Goal: Task Accomplishment & Management: Manage account settings

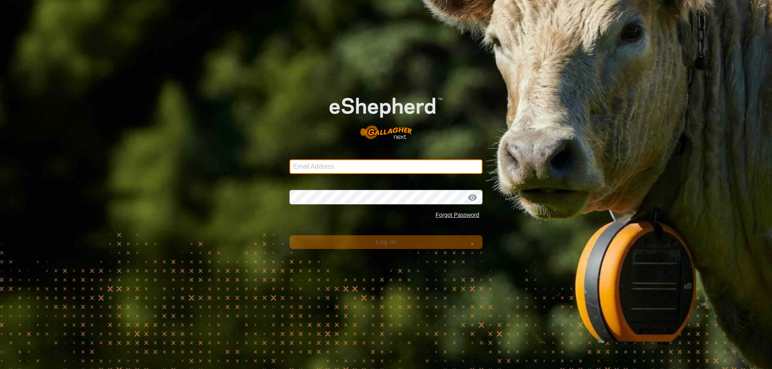
click at [367, 168] on input "Email Address" at bounding box center [385, 167] width 193 height 14
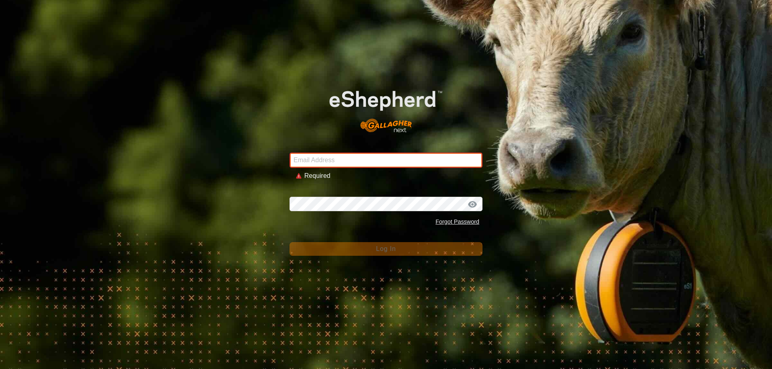
type input "info@mcintoshfarming.co.nz"
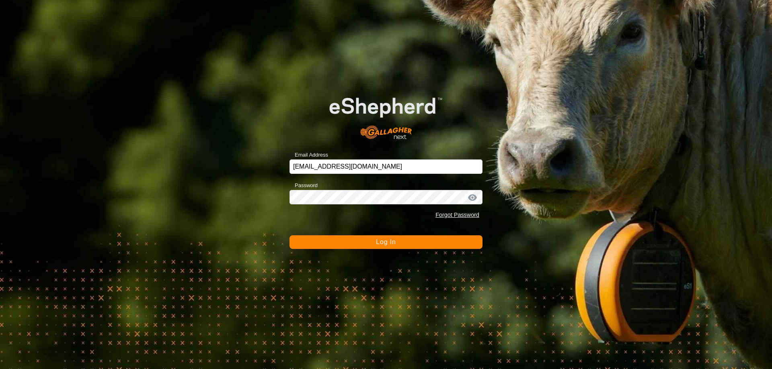
click at [378, 242] on span "Log In" at bounding box center [386, 242] width 20 height 7
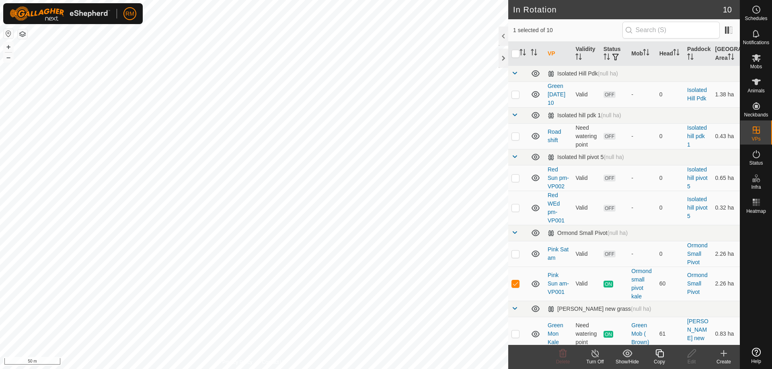
checkbox input "true"
checkbox input "false"
click at [658, 351] on icon at bounding box center [659, 354] width 10 height 10
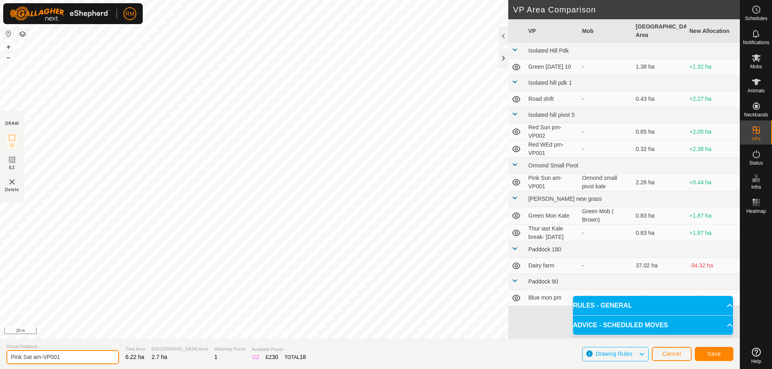
click at [66, 359] on input "Pink Sat am-VP001" at bounding box center [62, 357] width 113 height 14
type input "Pink Tue am"
click at [713, 355] on span "Save" at bounding box center [714, 354] width 14 height 6
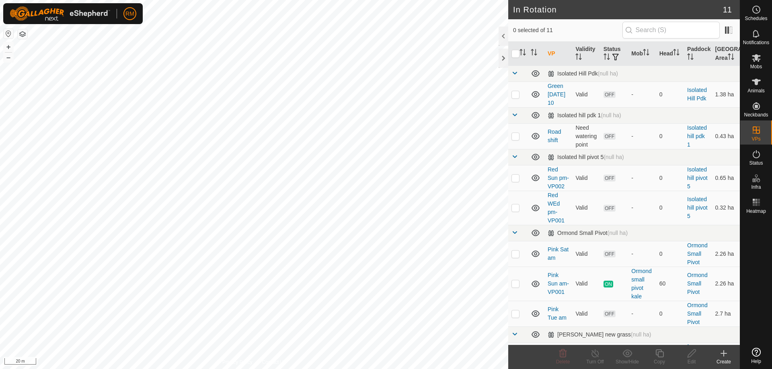
checkbox input "true"
click at [656, 354] on icon at bounding box center [659, 354] width 8 height 8
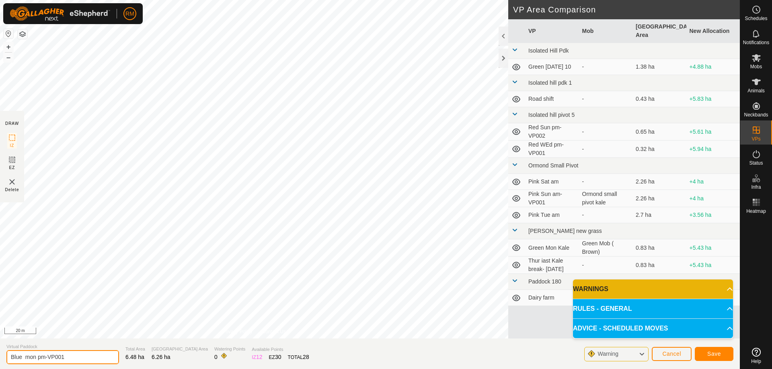
click at [70, 357] on input "Blue mon pm-VP001" at bounding box center [62, 357] width 113 height 14
type input "Blue Tue am"
click at [712, 355] on span "Save" at bounding box center [714, 354] width 14 height 6
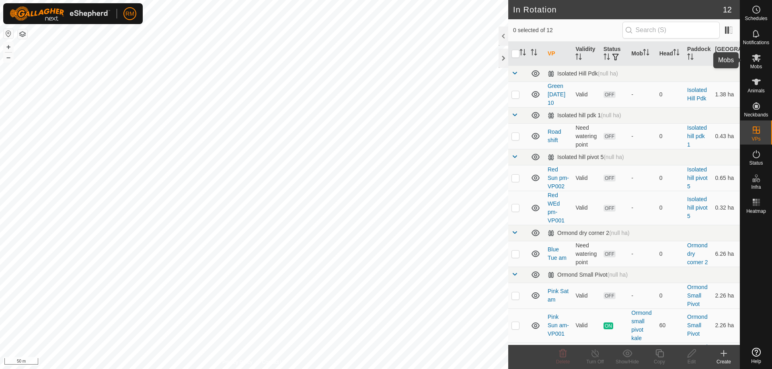
click at [755, 55] on icon at bounding box center [756, 58] width 9 height 8
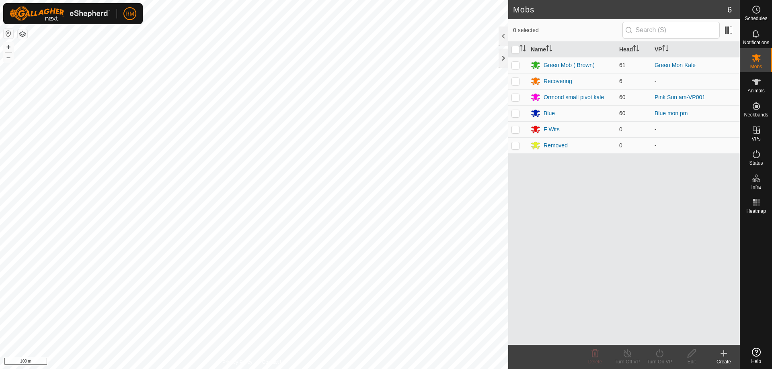
click at [514, 113] on p-checkbox at bounding box center [515, 113] width 8 height 6
checkbox input "true"
click at [656, 354] on icon at bounding box center [659, 354] width 7 height 8
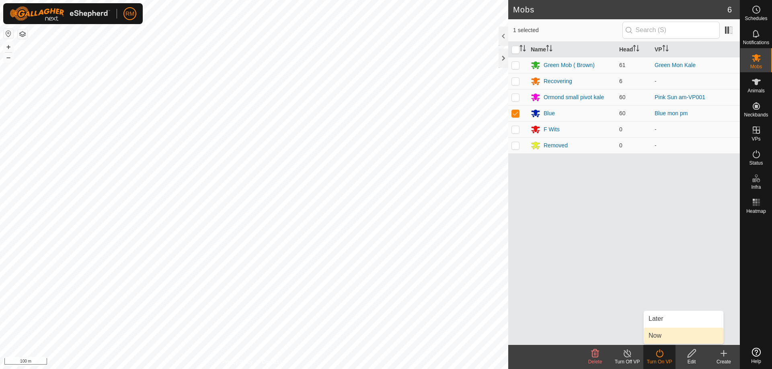
click at [667, 336] on link "Now" at bounding box center [683, 336] width 80 height 16
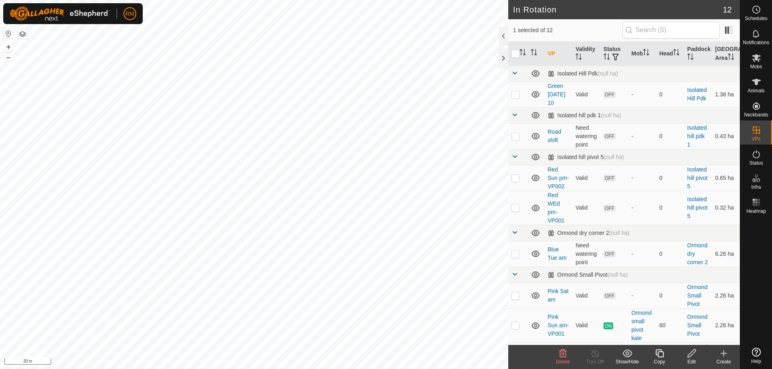
click at [690, 356] on icon at bounding box center [691, 354] width 10 height 10
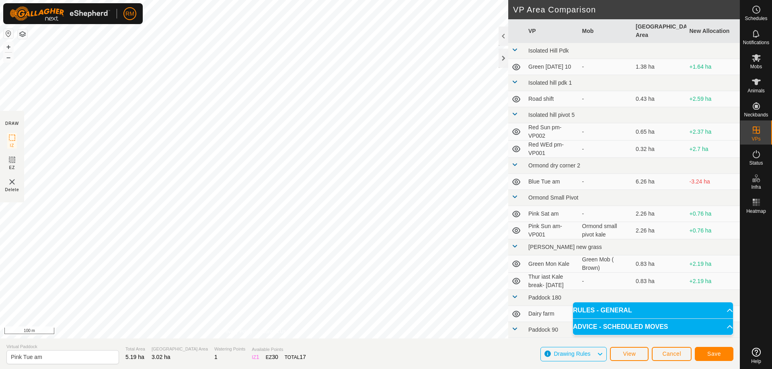
click at [257, 362] on div "DRAW IZ EZ Delete Privacy Policy Contact Us IZ interior angle must be larger th…" at bounding box center [370, 184] width 740 height 369
click at [270, 369] on html "RM Schedules Notifications Mobs Animals Neckbands VPs Status Infra Heatmap Help…" at bounding box center [386, 184] width 772 height 369
click at [715, 355] on span "Save" at bounding box center [714, 354] width 14 height 6
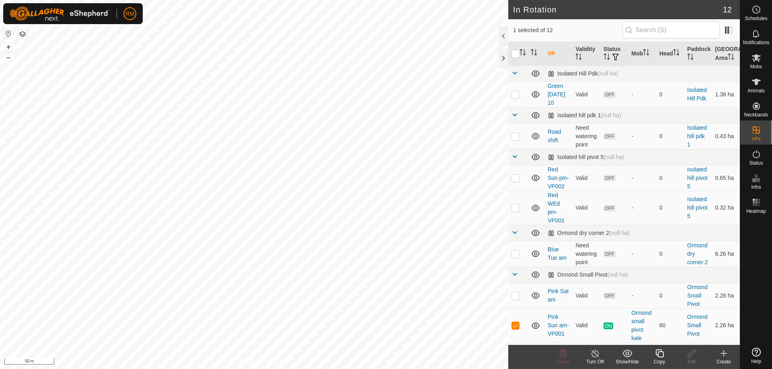
checkbox input "false"
checkbox input "true"
checkbox input "false"
click at [563, 352] on icon at bounding box center [563, 354] width 8 height 8
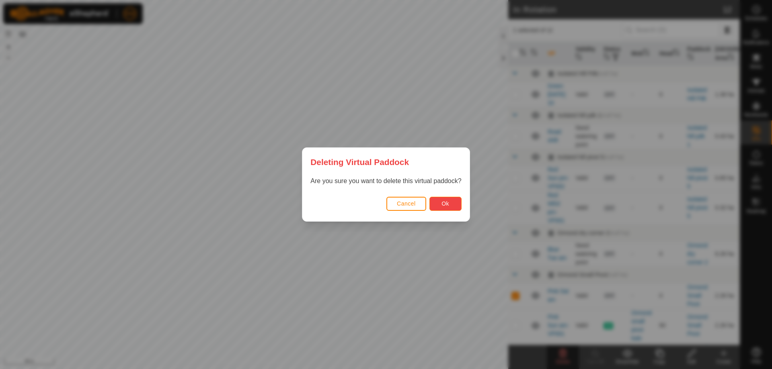
click at [438, 203] on button "Ok" at bounding box center [445, 204] width 32 height 14
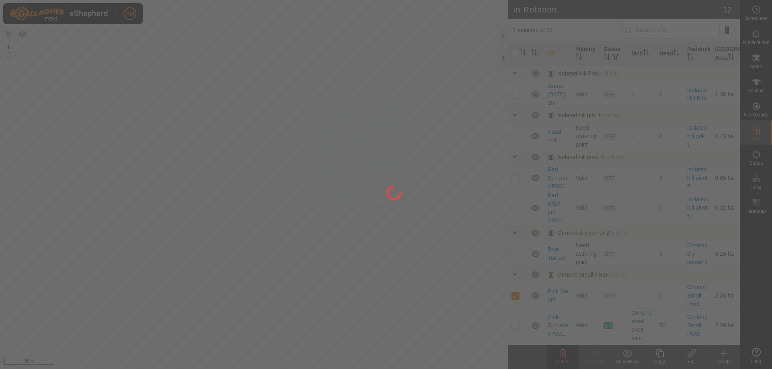
checkbox input "false"
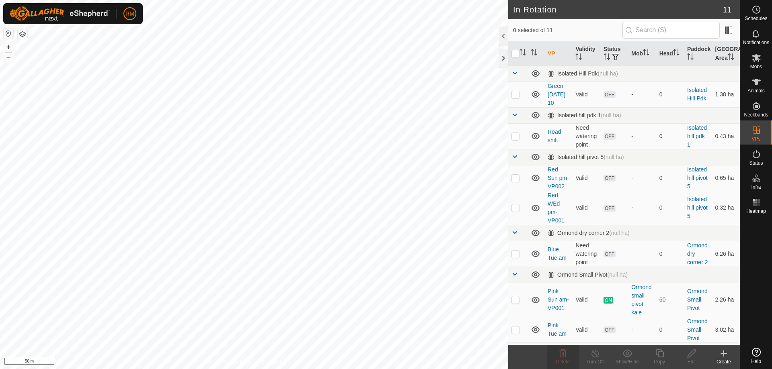
checkbox input "true"
click at [756, 59] on icon at bounding box center [756, 58] width 9 height 8
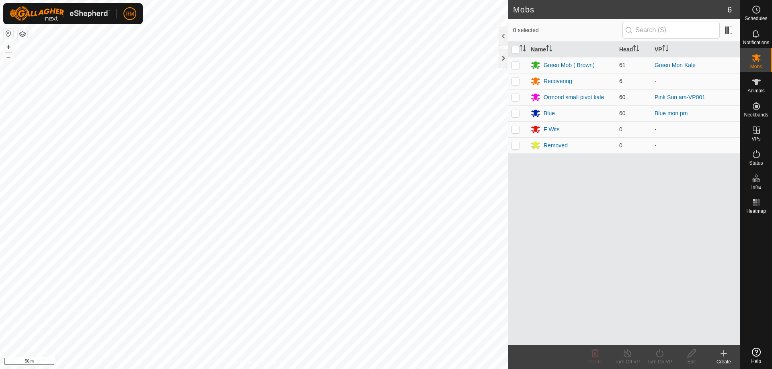
click at [513, 96] on p-checkbox at bounding box center [515, 97] width 8 height 6
checkbox input "true"
click at [658, 351] on icon at bounding box center [659, 354] width 10 height 10
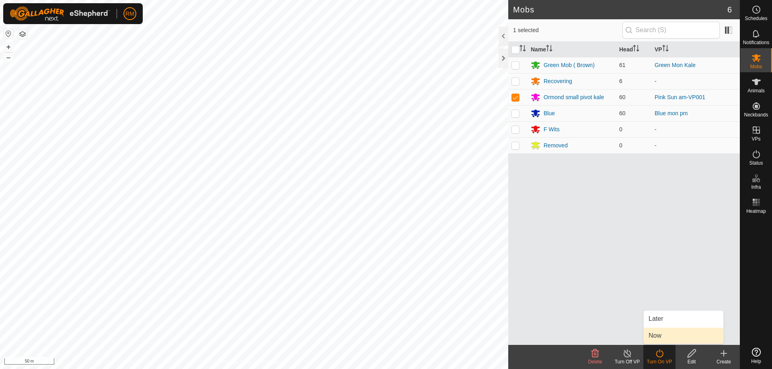
click at [663, 334] on link "Now" at bounding box center [683, 336] width 80 height 16
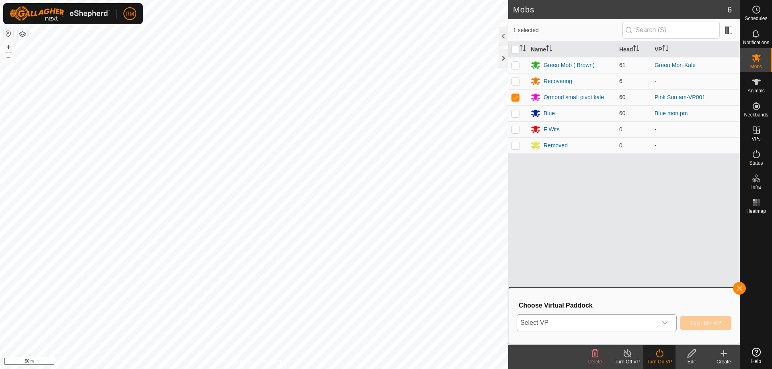
click at [664, 324] on icon "dropdown trigger" at bounding box center [665, 323] width 6 height 6
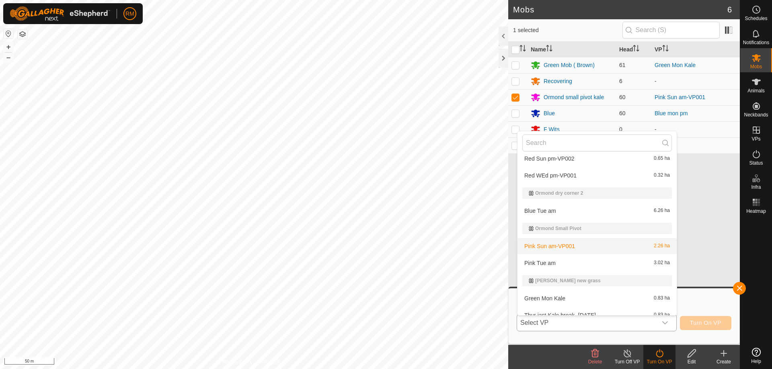
scroll to position [94, 0]
click at [554, 260] on li "Pink Tue am 3.02 ha" at bounding box center [596, 263] width 159 height 16
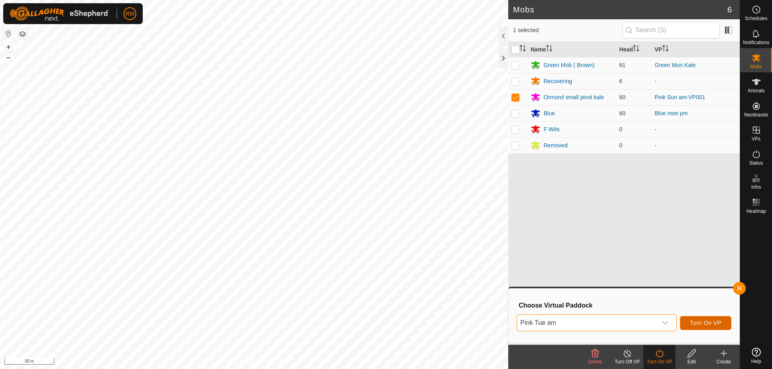
click at [703, 326] on span "Turn On VP" at bounding box center [705, 323] width 31 height 6
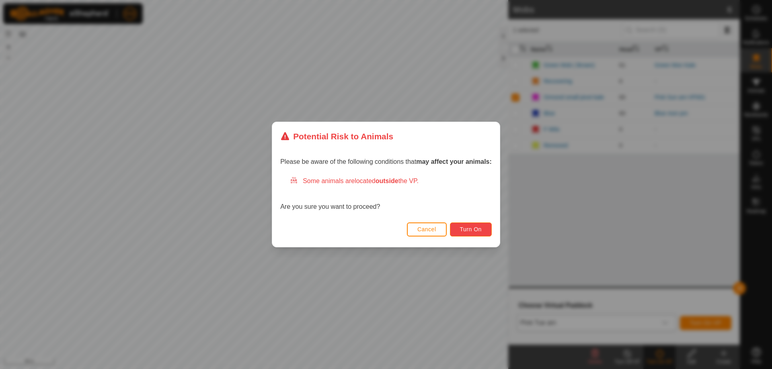
click at [489, 230] on button "Turn On" at bounding box center [471, 230] width 42 height 14
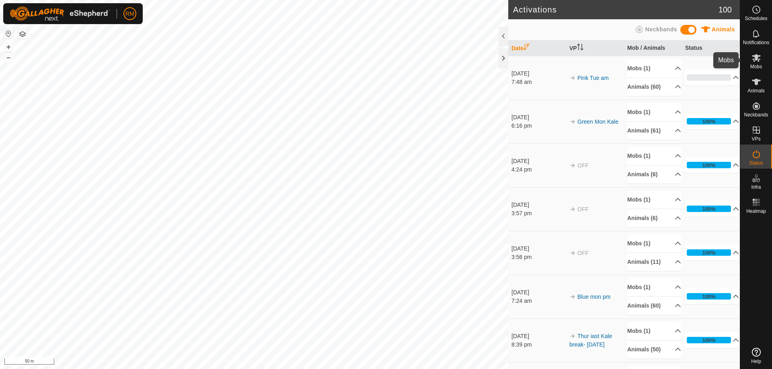
click at [756, 59] on icon at bounding box center [756, 58] width 9 height 8
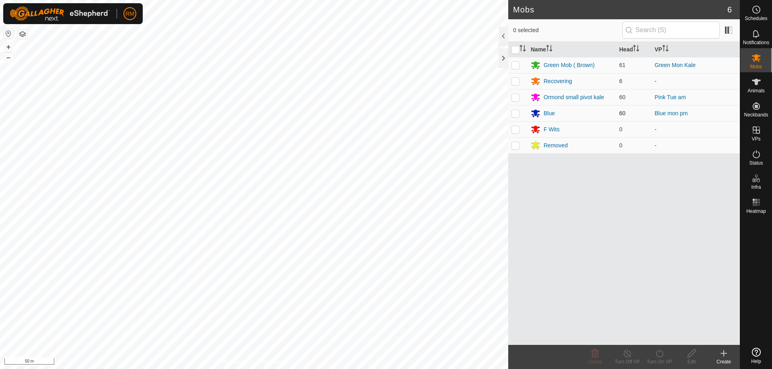
click at [514, 115] on p-checkbox at bounding box center [515, 113] width 8 height 6
checkbox input "true"
click at [656, 354] on icon at bounding box center [659, 354] width 10 height 10
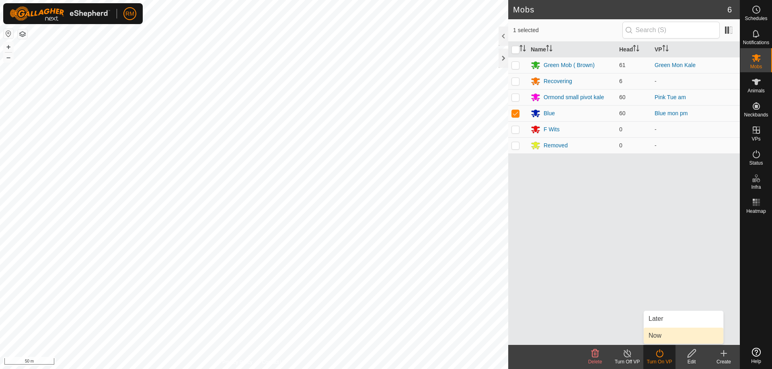
click at [664, 334] on link "Now" at bounding box center [683, 336] width 80 height 16
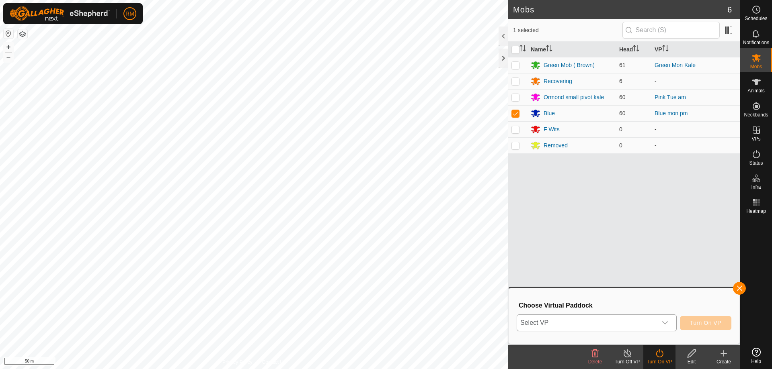
click at [666, 324] on icon "dropdown trigger" at bounding box center [665, 323] width 6 height 6
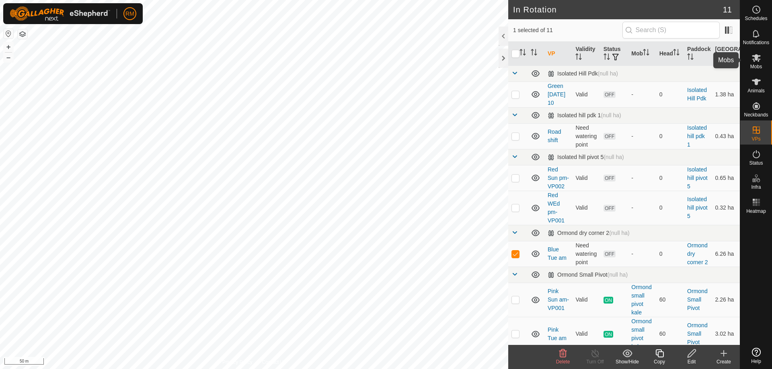
click at [757, 59] on icon at bounding box center [756, 58] width 9 height 8
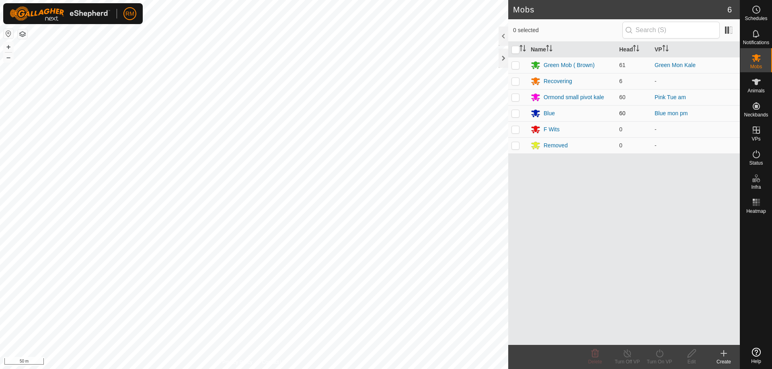
click at [515, 111] on p-checkbox at bounding box center [515, 113] width 8 height 6
checkbox input "true"
click at [660, 353] on icon at bounding box center [659, 354] width 10 height 10
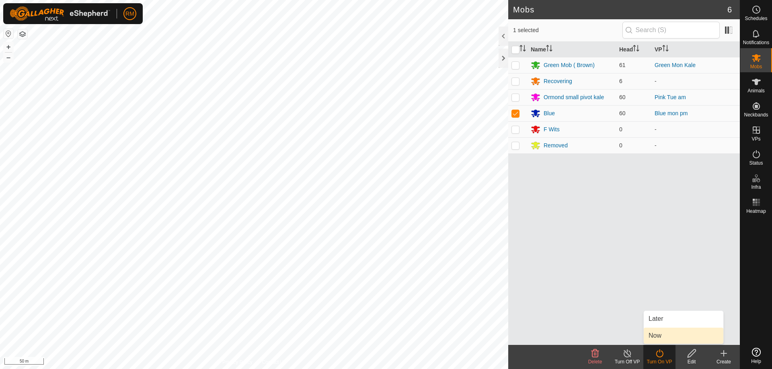
click at [666, 335] on link "Now" at bounding box center [683, 336] width 80 height 16
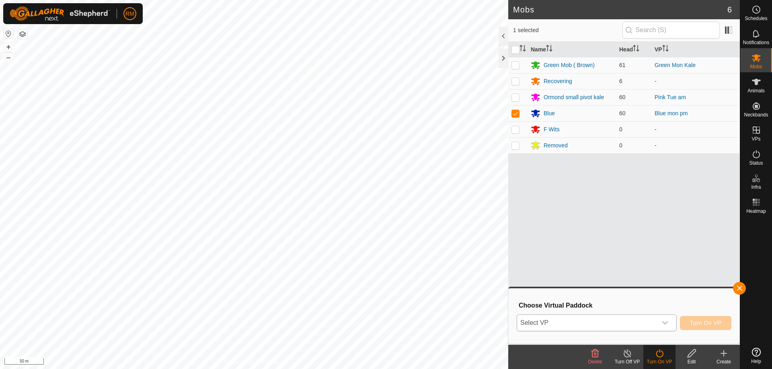
click at [666, 322] on icon "dropdown trigger" at bounding box center [665, 323] width 6 height 6
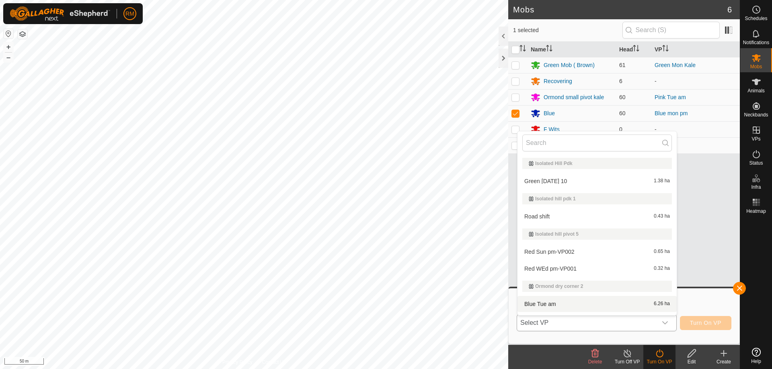
click at [560, 303] on li "Blue Tue am 6.26 ha" at bounding box center [596, 304] width 159 height 16
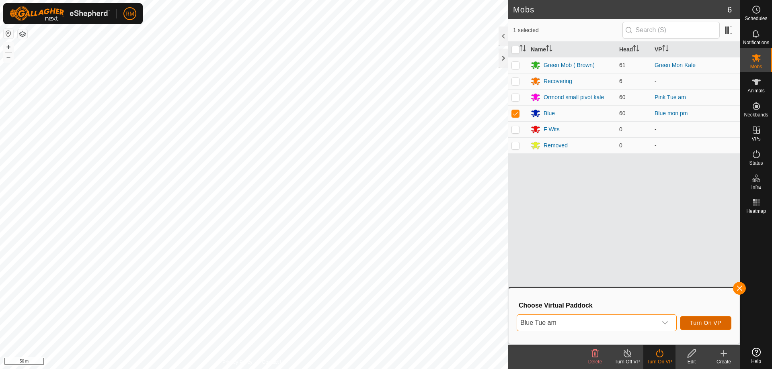
click at [704, 324] on span "Turn On VP" at bounding box center [705, 323] width 31 height 6
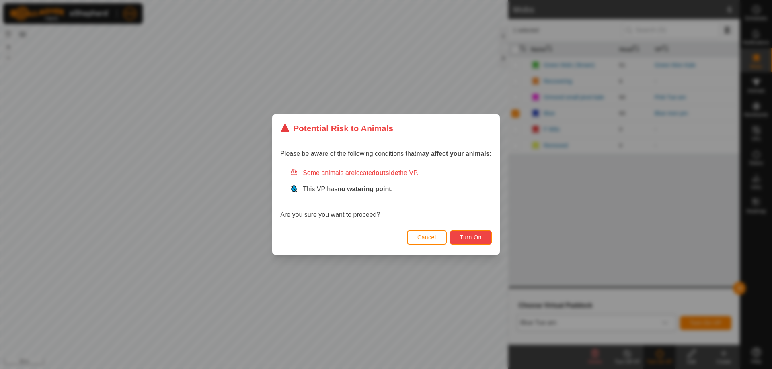
click at [470, 237] on span "Turn On" at bounding box center [471, 237] width 22 height 6
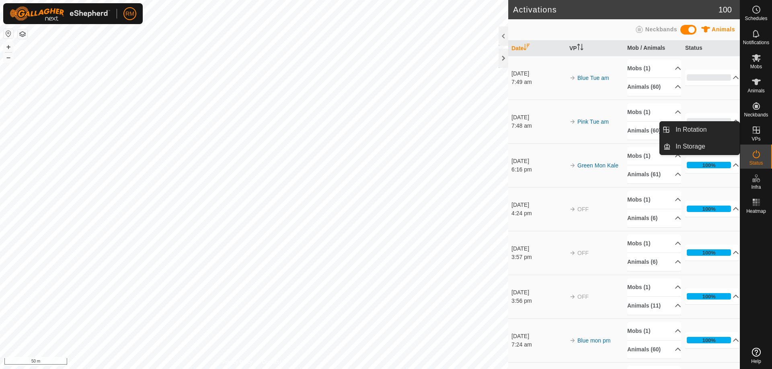
click at [756, 133] on icon at bounding box center [755, 130] width 7 height 7
click at [683, 129] on link "In Rotation" at bounding box center [704, 130] width 69 height 16
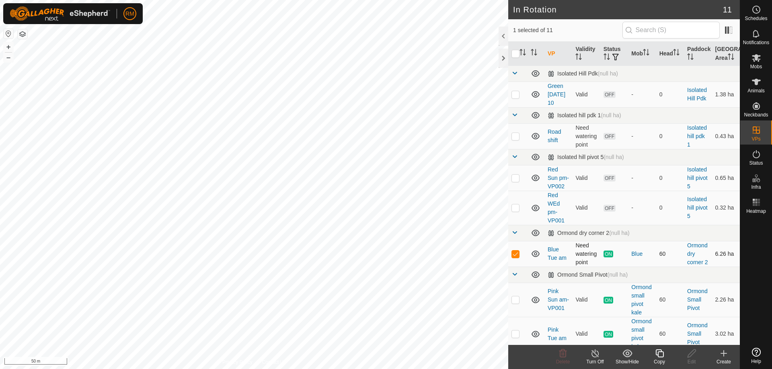
checkbox input "false"
checkbox input "true"
click at [658, 352] on icon at bounding box center [659, 354] width 8 height 8
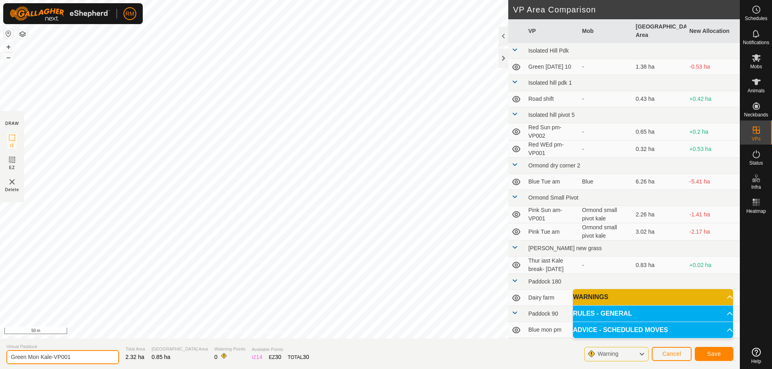
click at [38, 356] on input "Green Mon Kale-VP001" at bounding box center [62, 357] width 113 height 14
type input "Green Tue Kale-VP001"
click at [720, 354] on span "Save" at bounding box center [714, 354] width 14 height 6
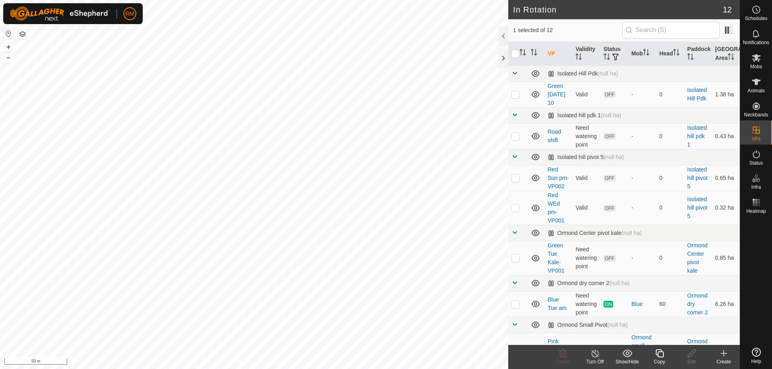
checkbox input "false"
checkbox input "true"
checkbox input "false"
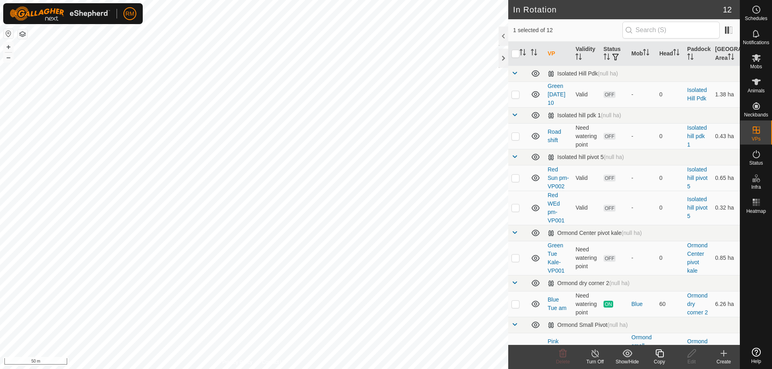
checkbox input "false"
click at [561, 351] on icon at bounding box center [563, 354] width 8 height 8
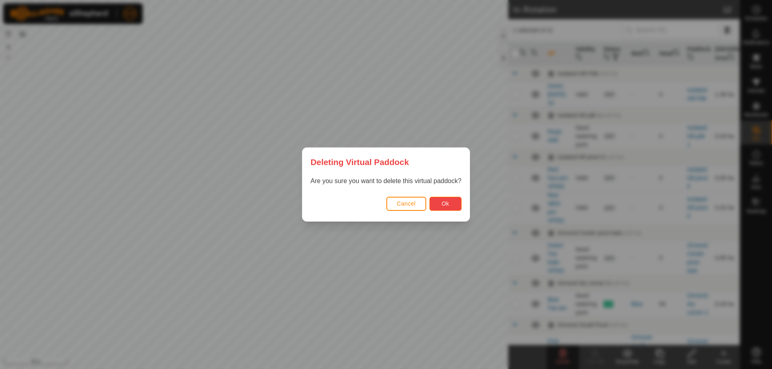
click at [442, 202] on span "Ok" at bounding box center [445, 204] width 8 height 6
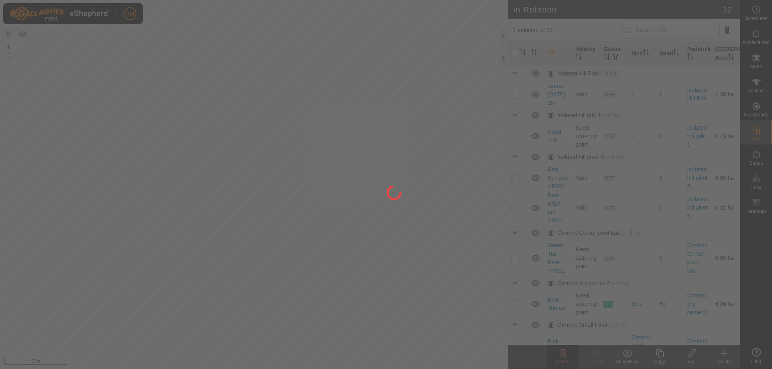
checkbox input "false"
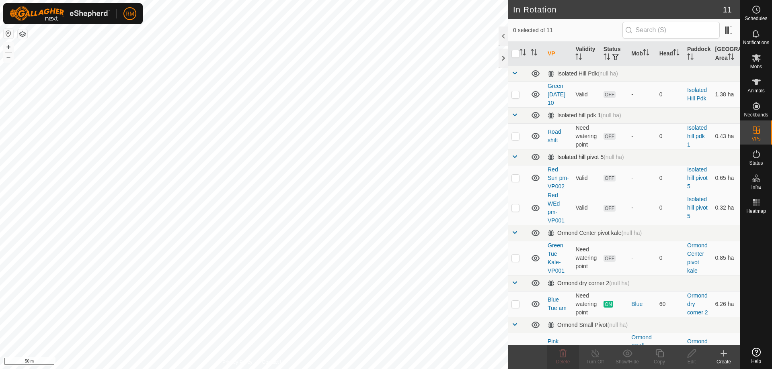
checkbox input "true"
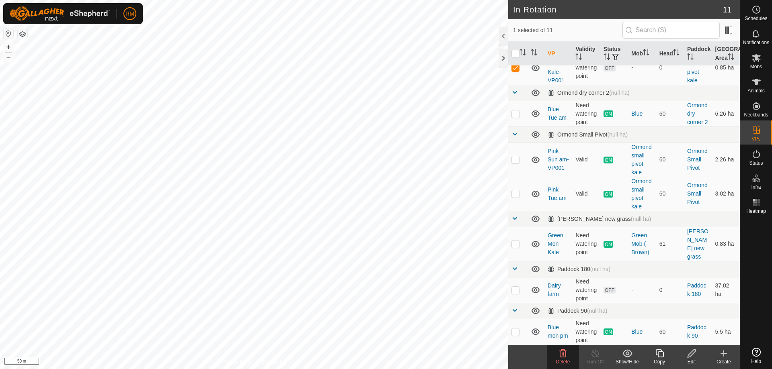
scroll to position [193, 0]
click at [754, 63] on es-mob-svg-icon at bounding box center [756, 57] width 14 height 13
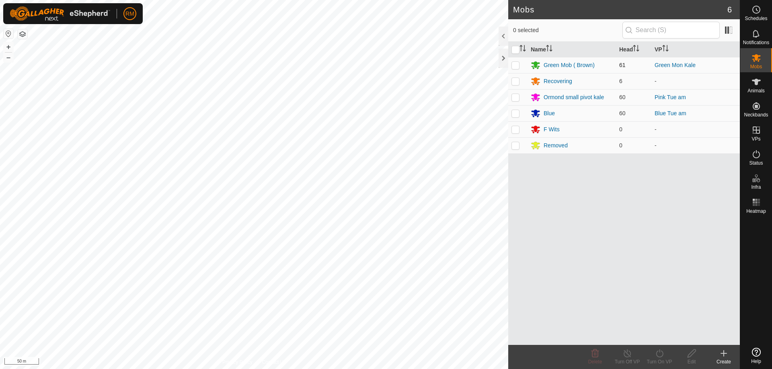
click at [514, 65] on p-checkbox at bounding box center [515, 65] width 8 height 6
checkbox input "true"
click at [656, 354] on icon at bounding box center [659, 354] width 7 height 8
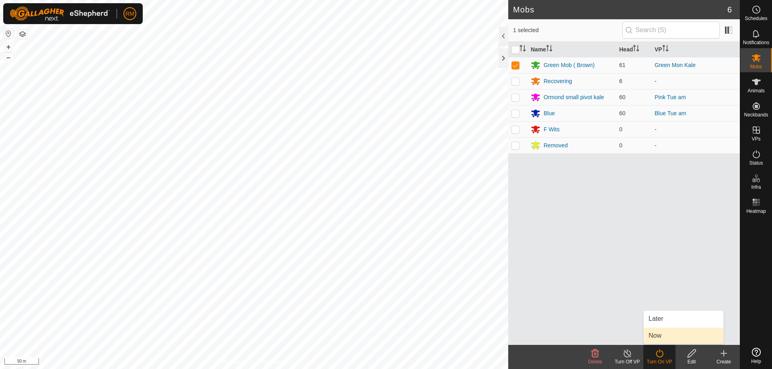
click at [663, 337] on link "Now" at bounding box center [683, 336] width 80 height 16
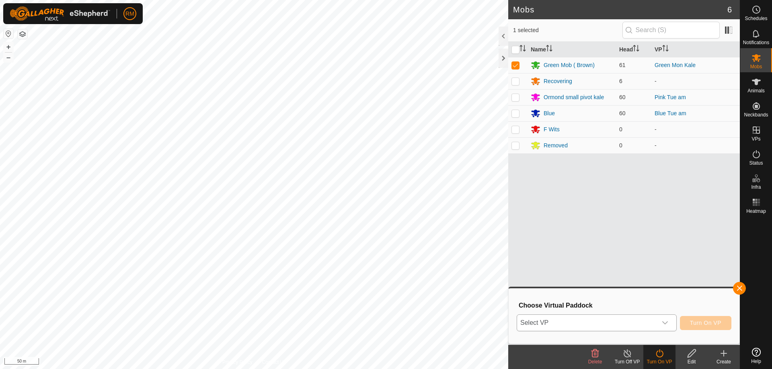
click at [664, 322] on icon "dropdown trigger" at bounding box center [665, 323] width 6 height 6
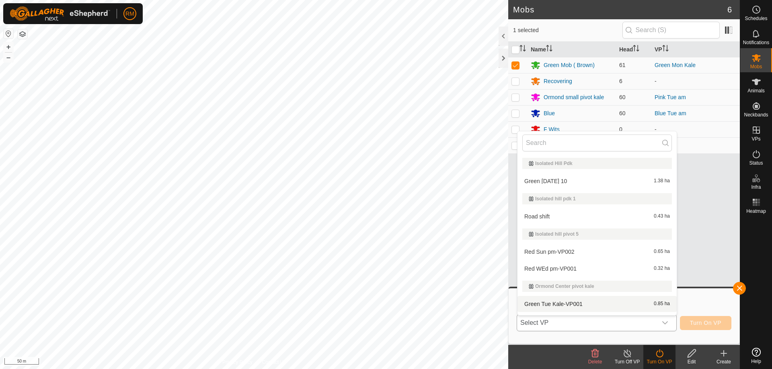
click at [553, 304] on li "Green Tue Kale-VP001 0.85 ha" at bounding box center [596, 304] width 159 height 16
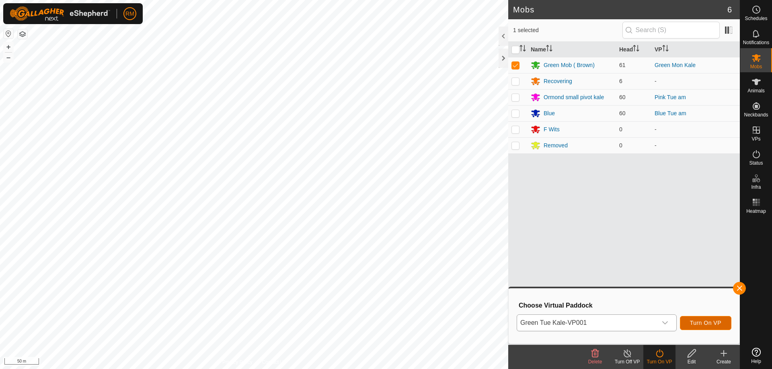
click at [705, 322] on span "Turn On VP" at bounding box center [705, 323] width 31 height 6
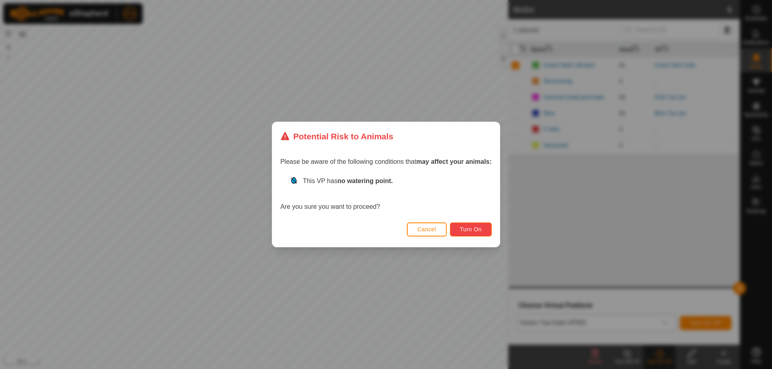
click at [483, 229] on button "Turn On" at bounding box center [471, 230] width 42 height 14
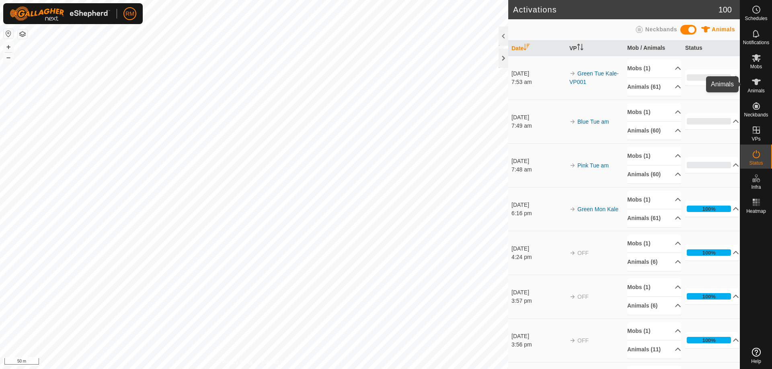
click at [755, 83] on icon at bounding box center [756, 82] width 9 height 6
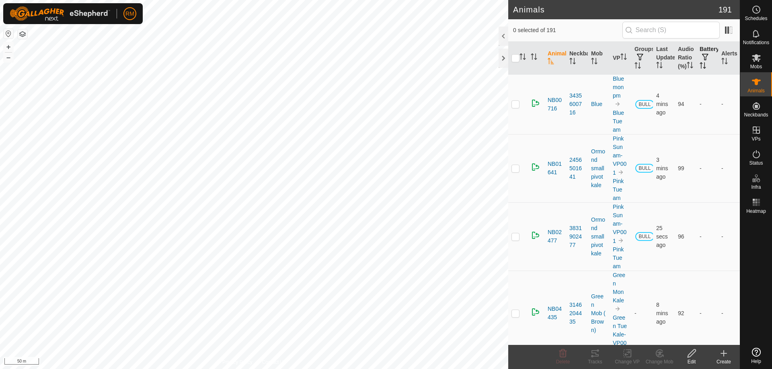
click at [702, 60] on span "button" at bounding box center [705, 57] width 6 height 6
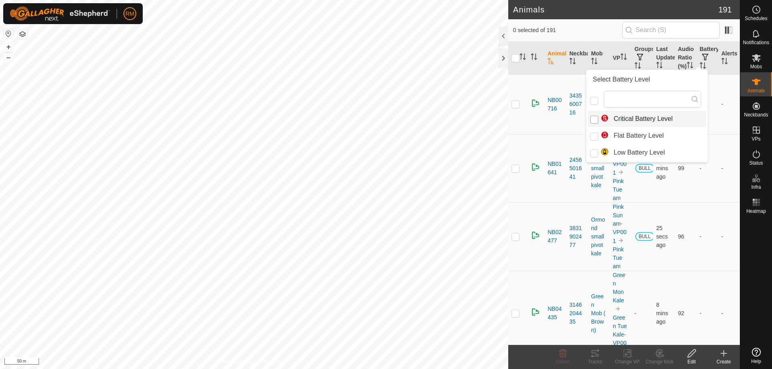
click at [591, 120] on input "Critical Battery Level" at bounding box center [594, 120] width 8 height 8
checkbox input "true"
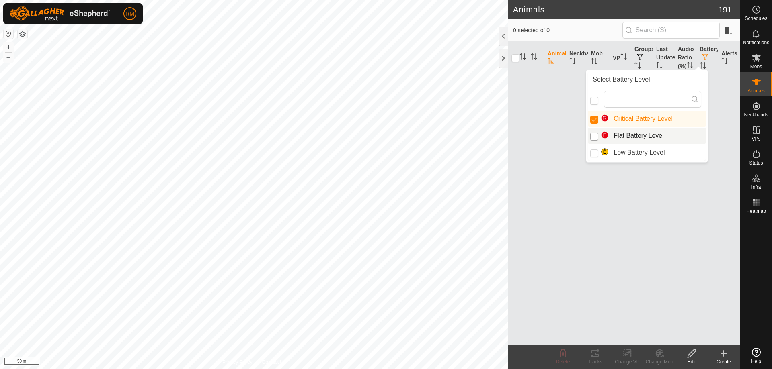
click at [593, 136] on input "Flat Battery Level" at bounding box center [594, 137] width 8 height 8
checkbox input "true"
click at [593, 119] on input "Critical Battery Level" at bounding box center [594, 120] width 8 height 8
checkbox input "false"
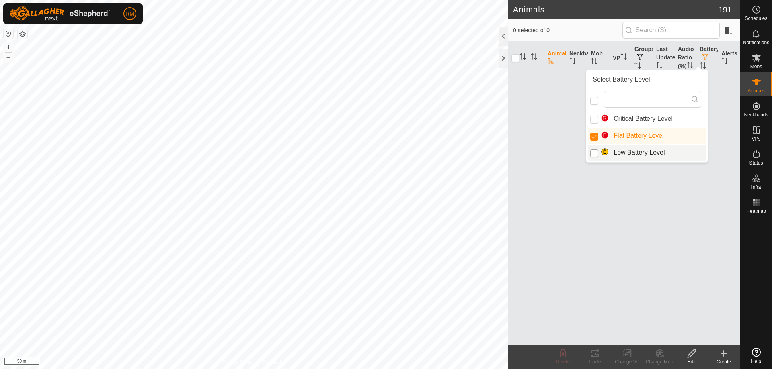
click at [594, 155] on input "Low Battery Level" at bounding box center [594, 154] width 8 height 8
checkbox input "true"
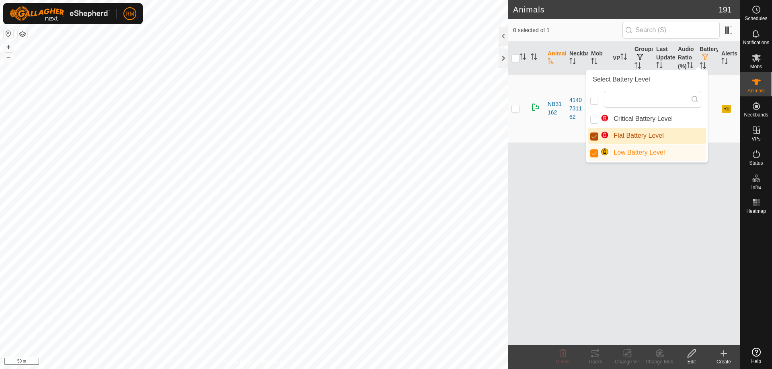
click at [594, 137] on input "Flat Battery Level" at bounding box center [594, 137] width 8 height 8
checkbox input "false"
click at [726, 189] on div "Animal Neckband Mob VP Groups Last Updated Audio Ratio (%) Battery Alerts NB311…" at bounding box center [624, 193] width 232 height 303
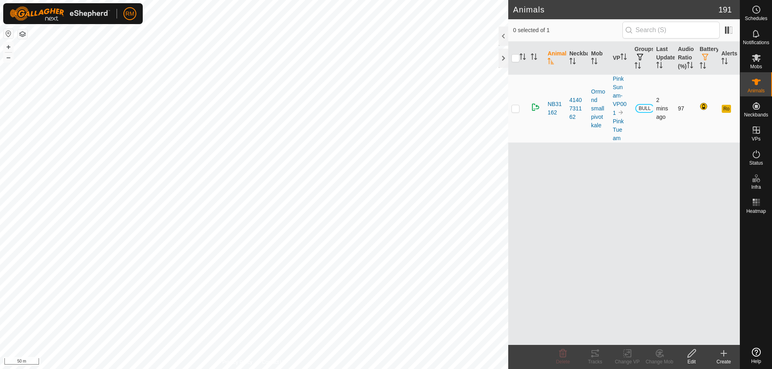
click at [517, 112] on p-checkbox at bounding box center [515, 108] width 8 height 6
checkbox input "true"
click at [516, 112] on p-checkbox at bounding box center [515, 108] width 8 height 6
checkbox input "false"
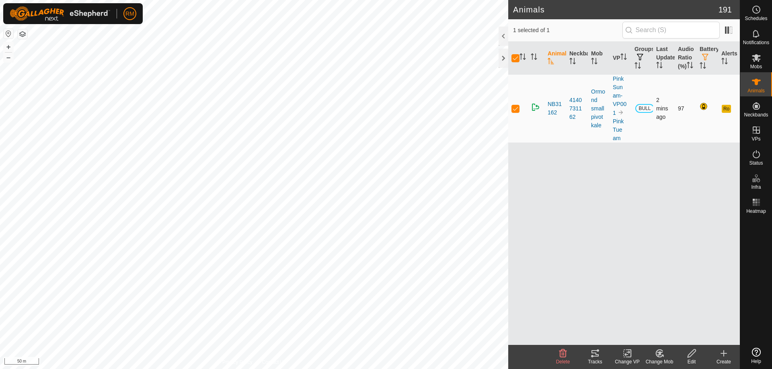
checkbox input "false"
click at [514, 112] on p-checkbox at bounding box center [515, 108] width 8 height 6
checkbox input "true"
click at [518, 112] on p-checkbox at bounding box center [515, 108] width 8 height 6
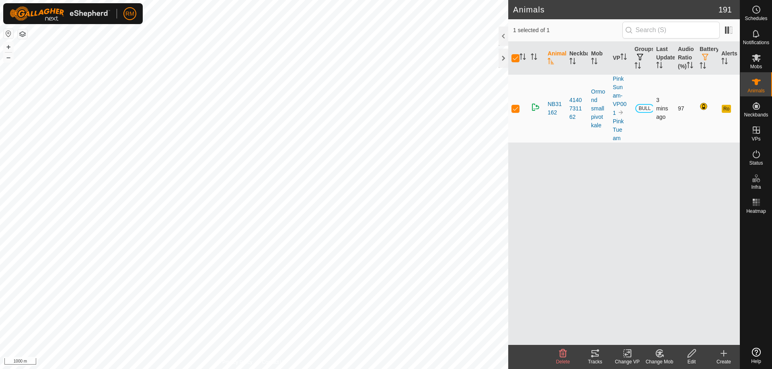
checkbox input "false"
click at [518, 112] on p-checkbox at bounding box center [515, 108] width 8 height 6
checkbox input "true"
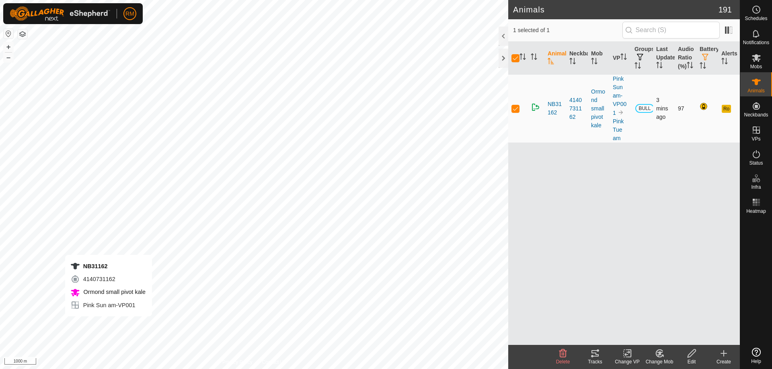
checkbox input "false"
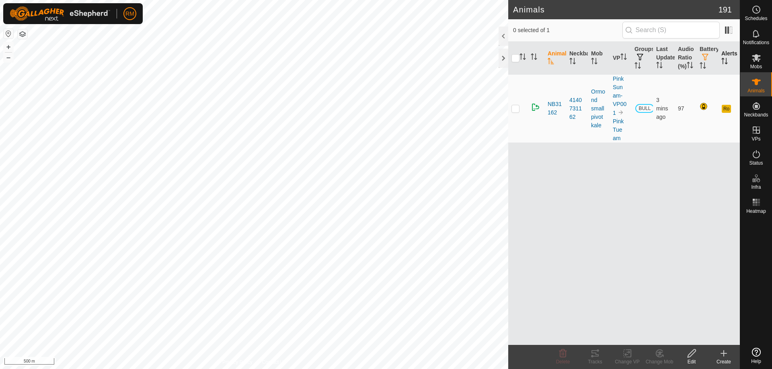
click at [726, 64] on icon "Activate to sort" at bounding box center [724, 61] width 6 height 6
click at [730, 27] on span at bounding box center [728, 30] width 13 height 13
click at [754, 39] on es-notification-svg-icon at bounding box center [756, 33] width 14 height 13
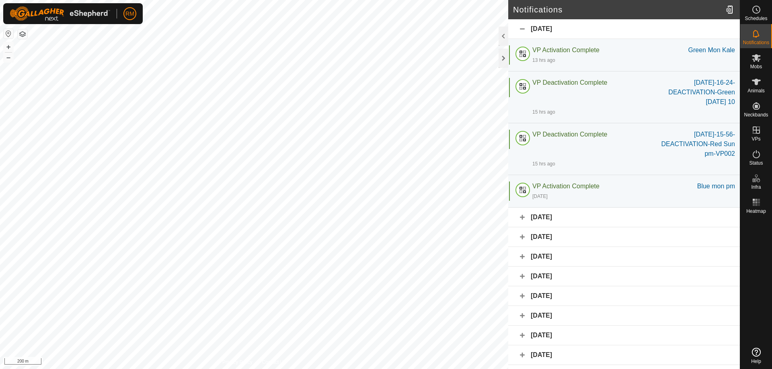
click at [522, 216] on div "17 August 2025" at bounding box center [624, 218] width 232 height 20
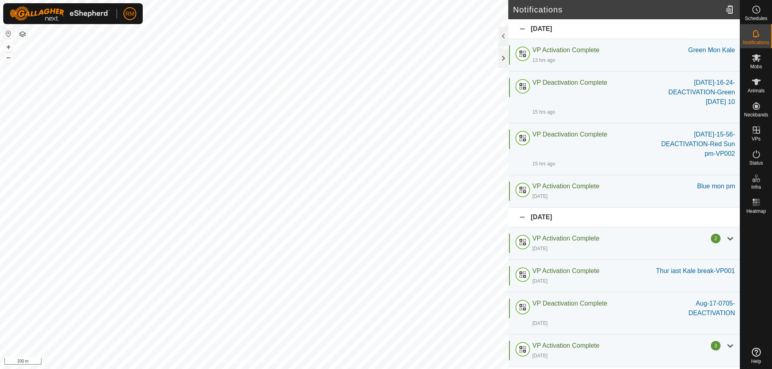
click at [522, 216] on div "17 August 2025" at bounding box center [624, 218] width 232 height 20
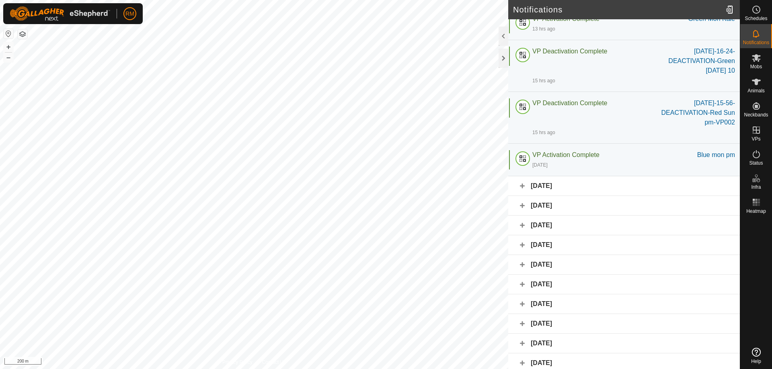
scroll to position [55, 0]
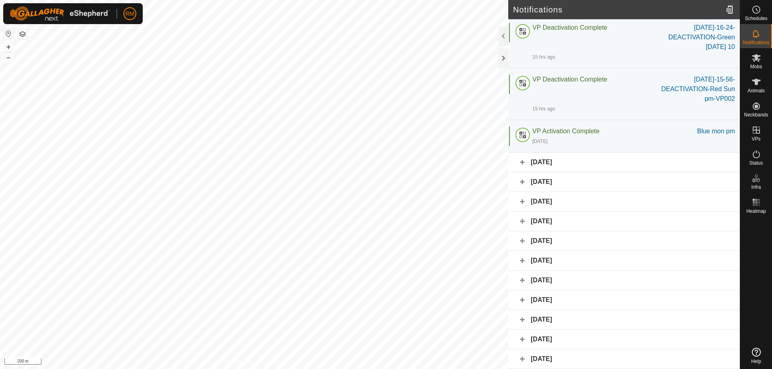
click at [523, 299] on div "10 August 2025" at bounding box center [624, 301] width 232 height 20
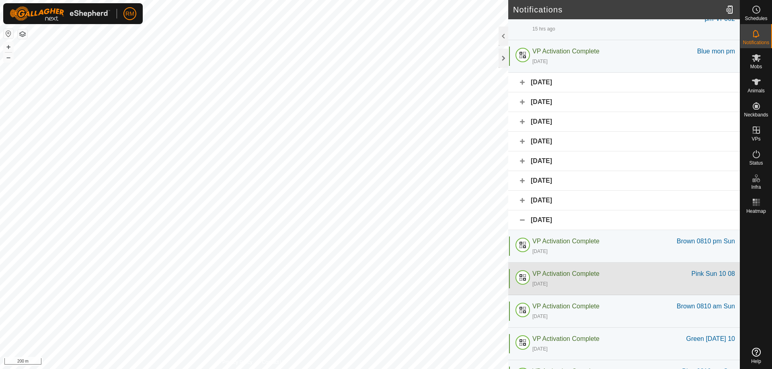
scroll to position [135, 0]
click at [581, 275] on span "VP Activation Complete" at bounding box center [565, 273] width 67 height 7
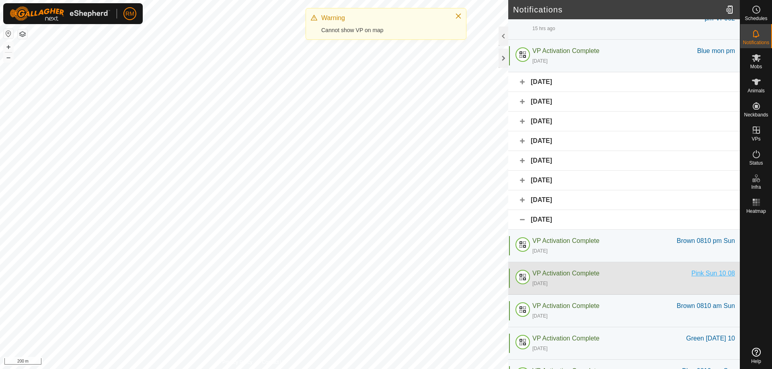
click at [707, 273] on div "Pink Sun 10 08" at bounding box center [713, 274] width 44 height 10
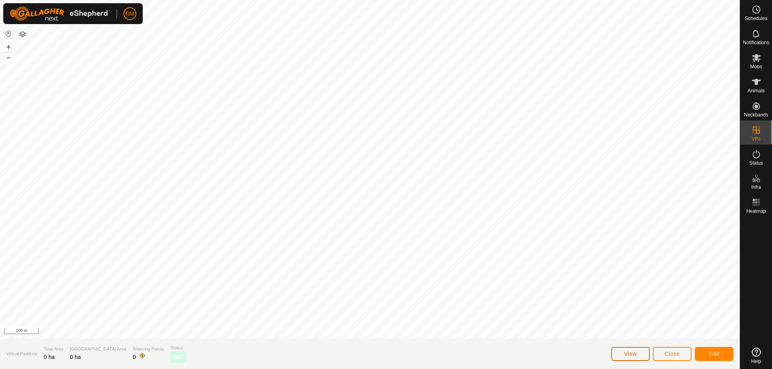
click at [633, 352] on span "View" at bounding box center [630, 354] width 13 height 6
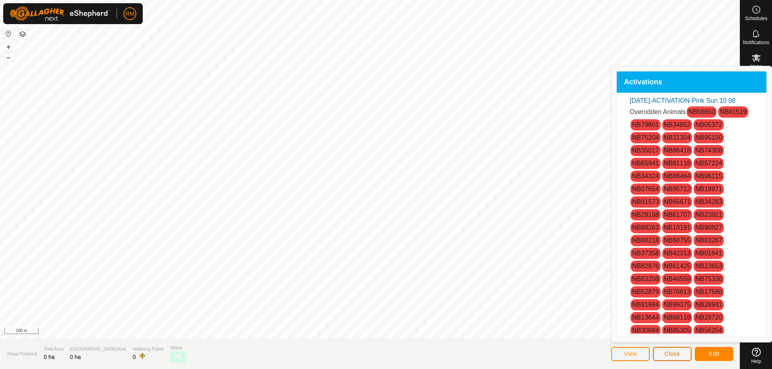
click at [681, 353] on button "Close" at bounding box center [672, 354] width 39 height 14
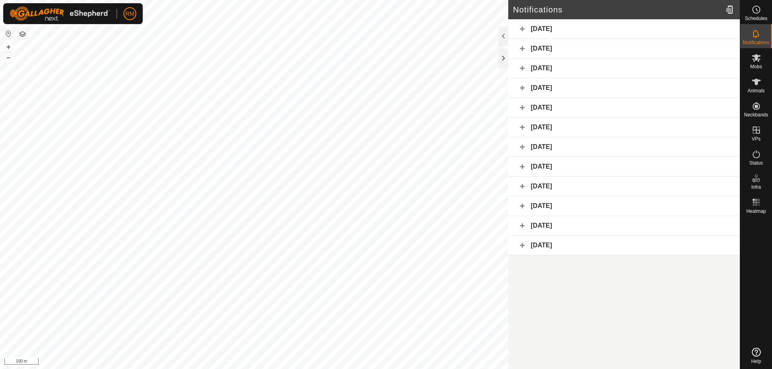
click at [523, 204] on div "9 August 2025" at bounding box center [624, 207] width 232 height 20
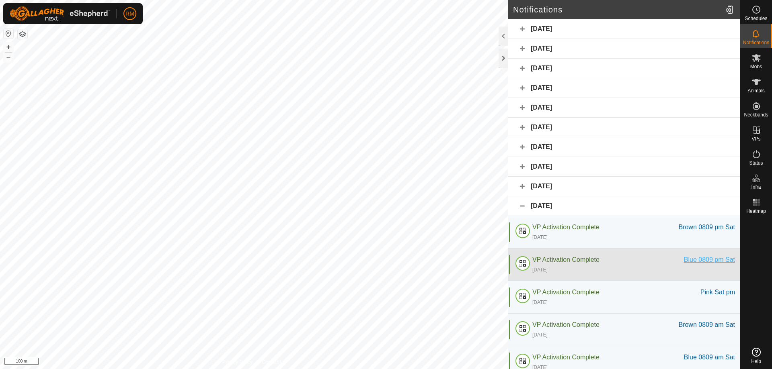
click at [695, 260] on div "Blue 0809 pm Sat" at bounding box center [709, 260] width 51 height 10
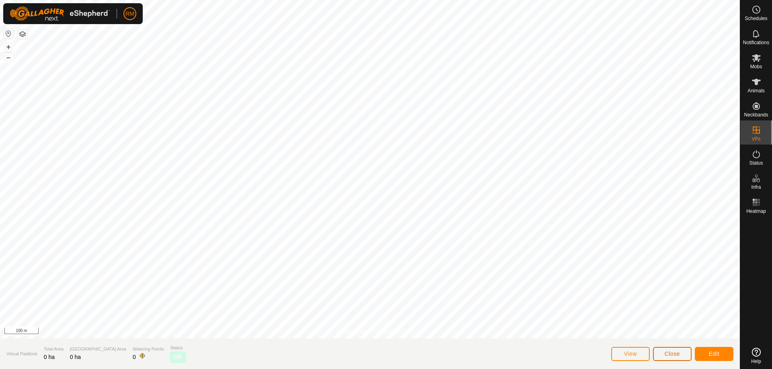
click at [668, 355] on span "Close" at bounding box center [671, 354] width 15 height 6
